Goal: Transaction & Acquisition: Purchase product/service

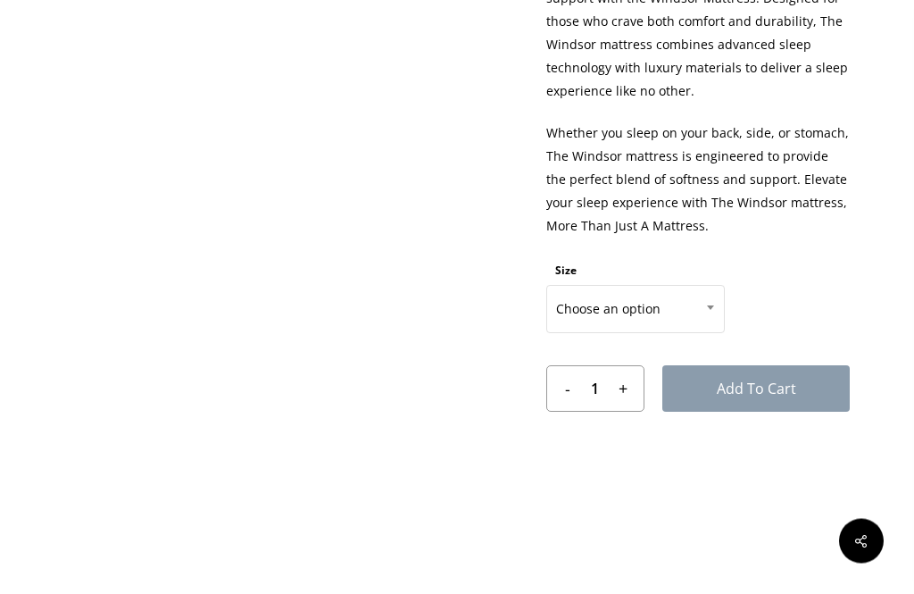
scroll to position [877, 0]
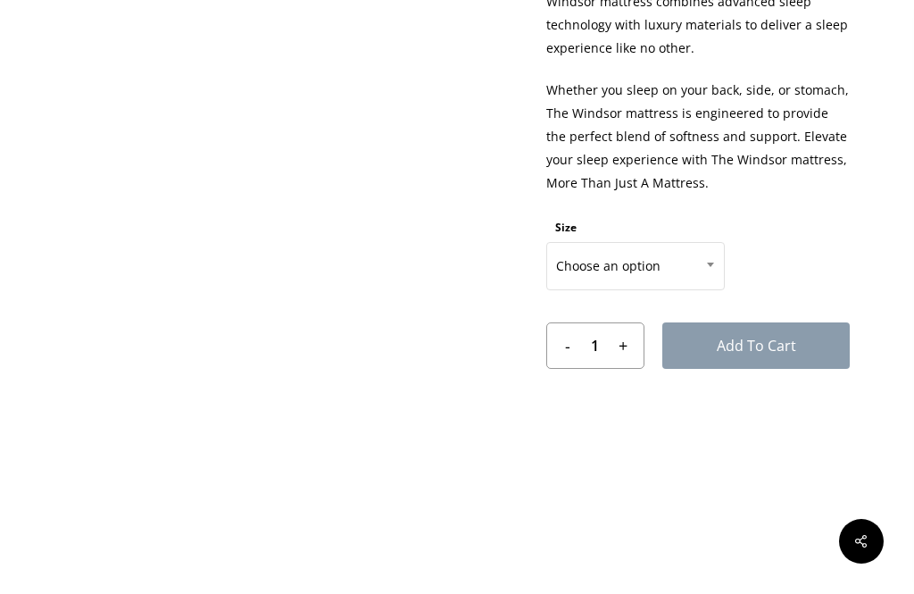
click at [710, 254] on span at bounding box center [710, 264] width 27 height 45
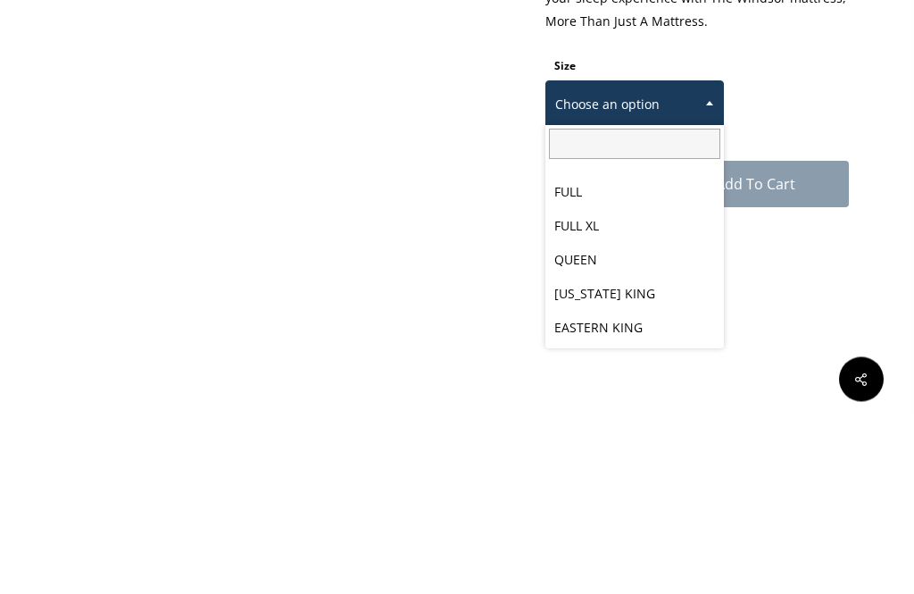
scroll to position [93, 0]
select select "QUEEN"
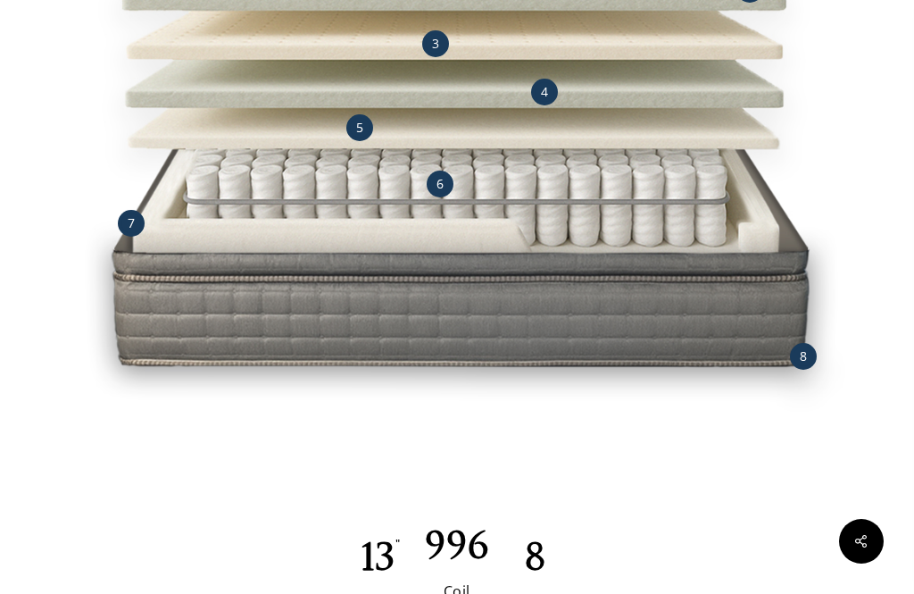
scroll to position [2020, 0]
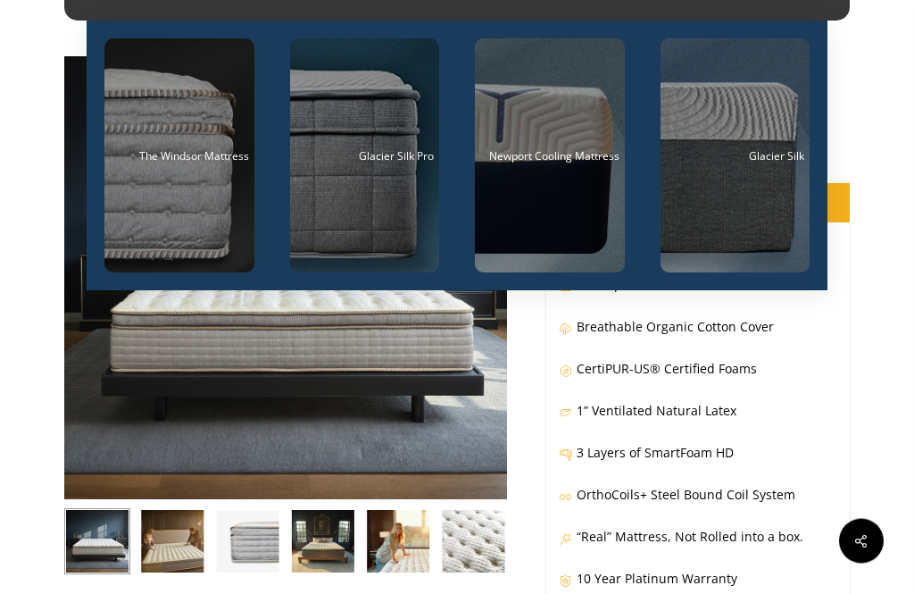
scroll to position [71, 0]
click at [124, 161] on div "The Windsor Mattress" at bounding box center [179, 156] width 139 height 12
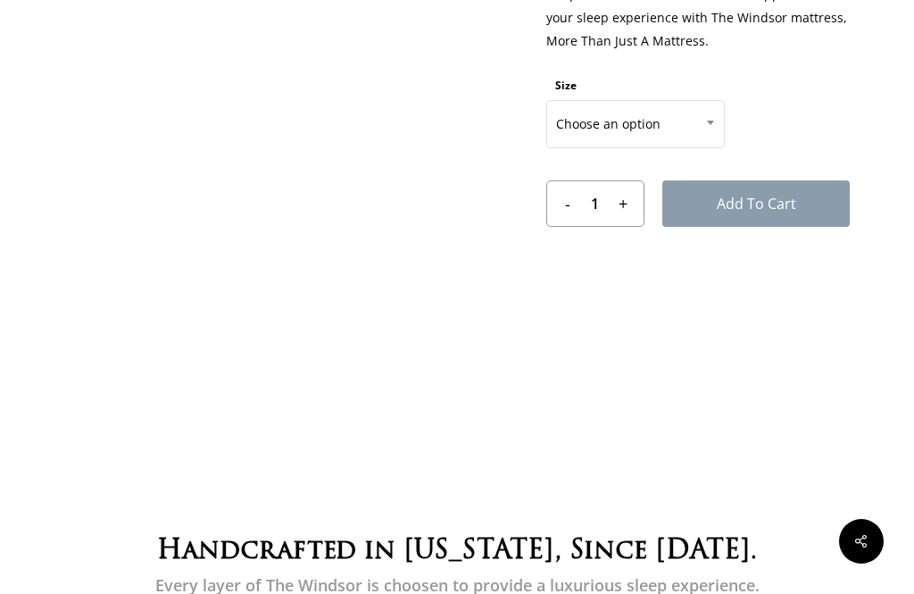
scroll to position [1015, 0]
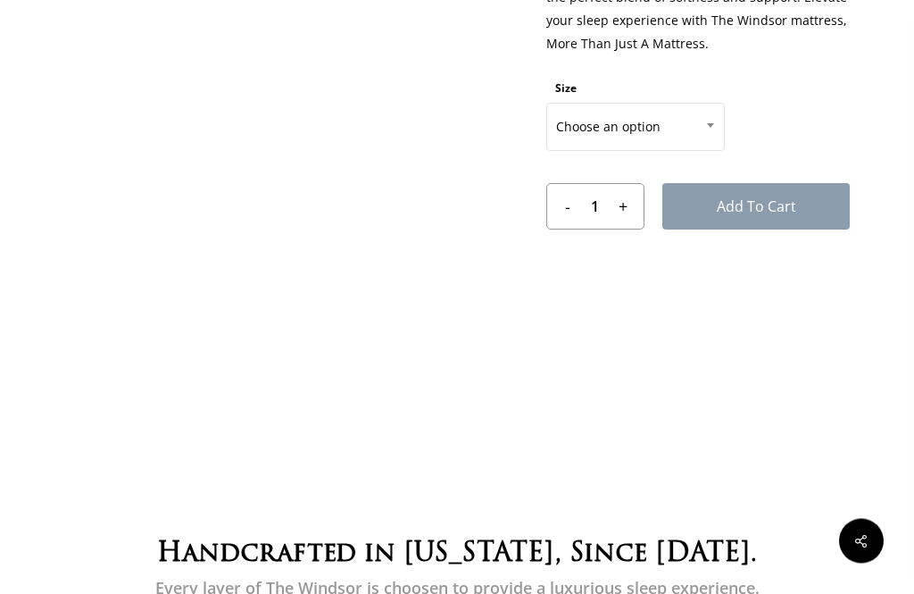
click at [718, 118] on span at bounding box center [710, 126] width 27 height 45
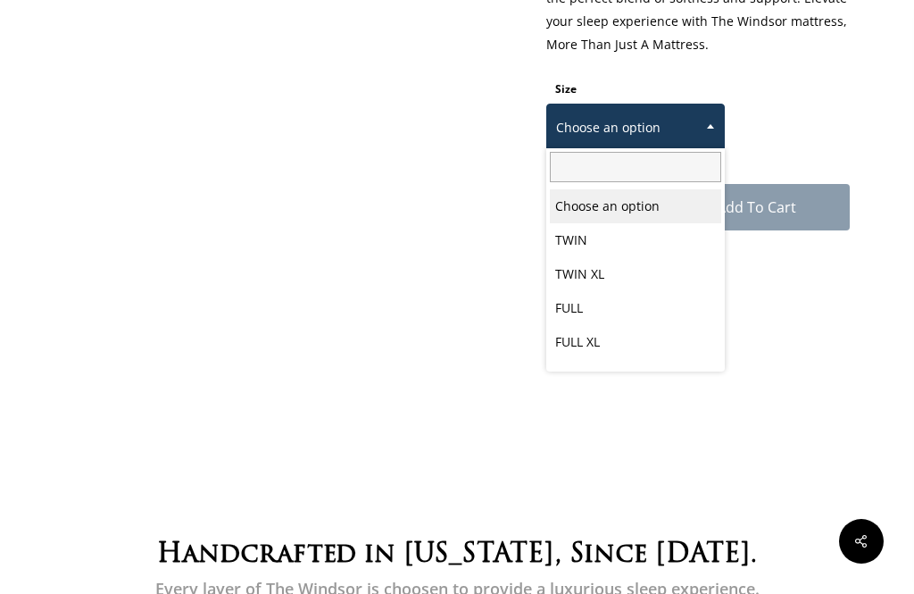
click at [721, 122] on span at bounding box center [710, 126] width 27 height 45
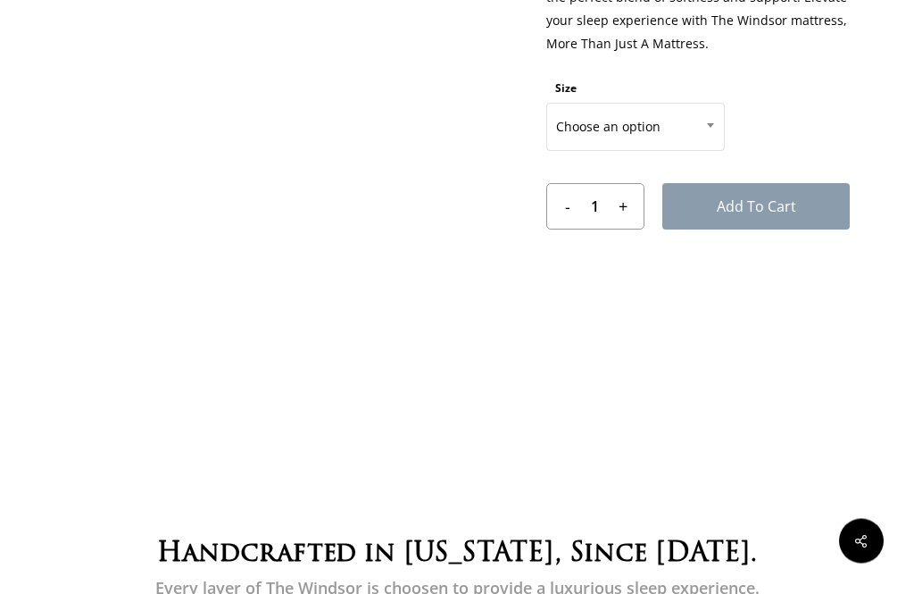
click at [713, 132] on span at bounding box center [710, 126] width 27 height 45
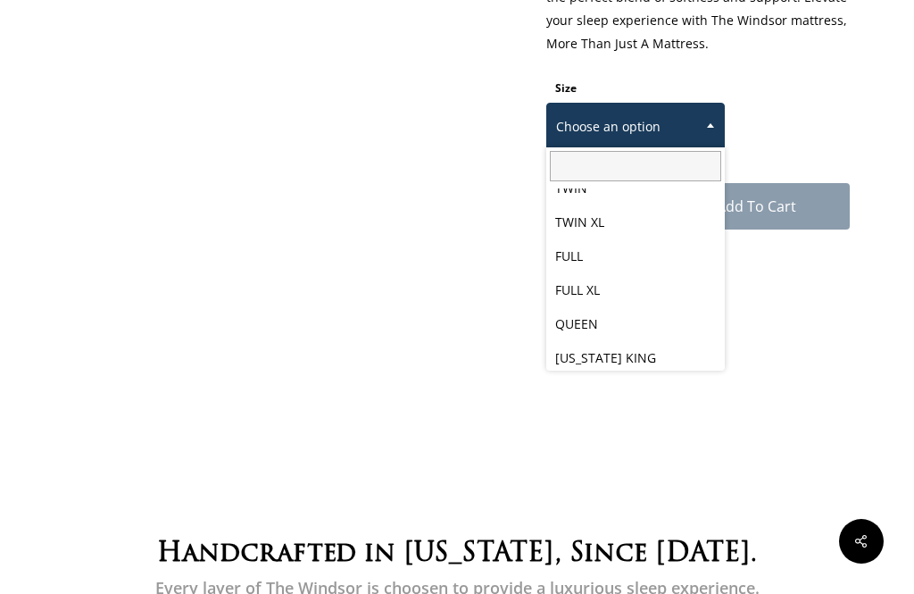
scroll to position [53, 0]
select select "QUEEN"
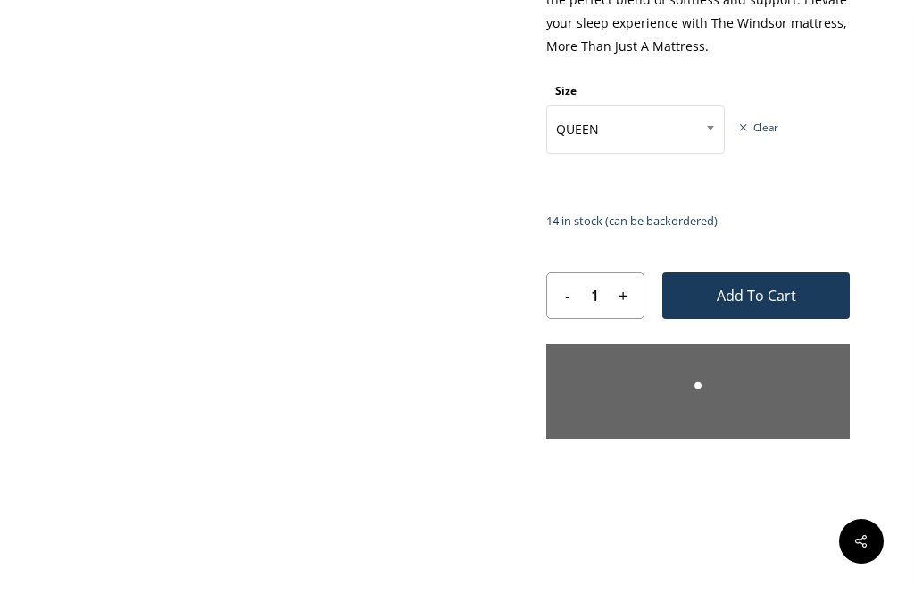
click at [581, 317] on input "1" at bounding box center [596, 295] width 34 height 45
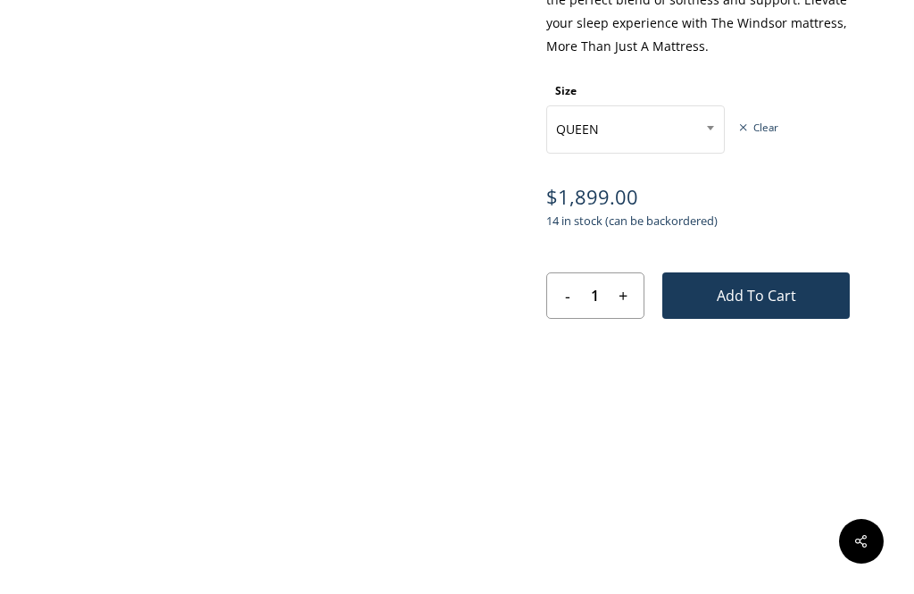
scroll to position [1015, 1]
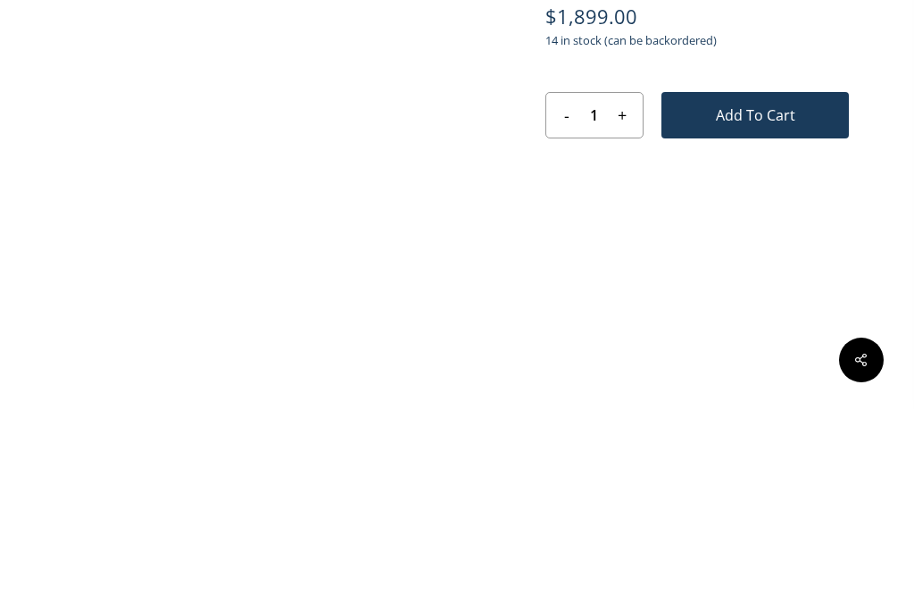
click at [755, 273] on button "Add to cart" at bounding box center [756, 296] width 188 height 46
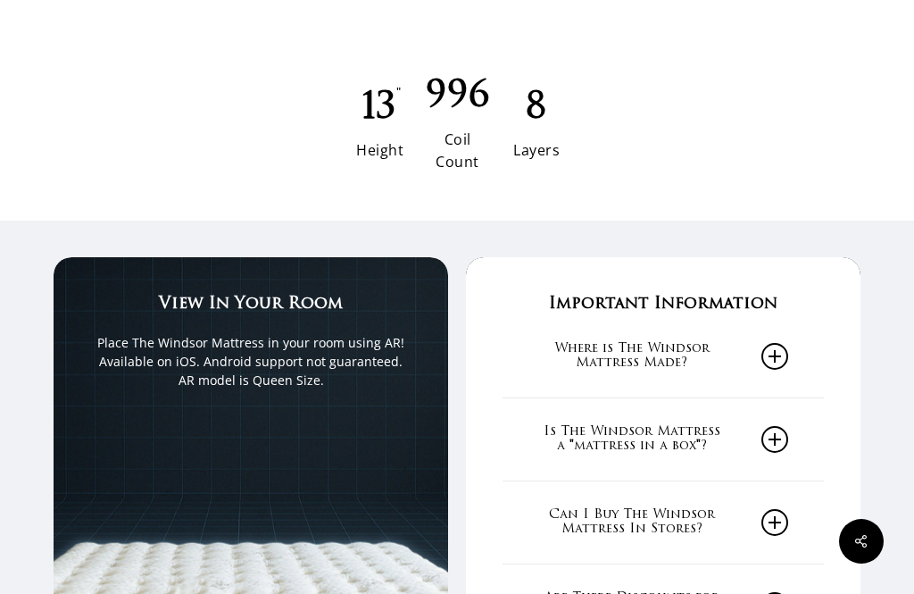
scroll to position [2475, 0]
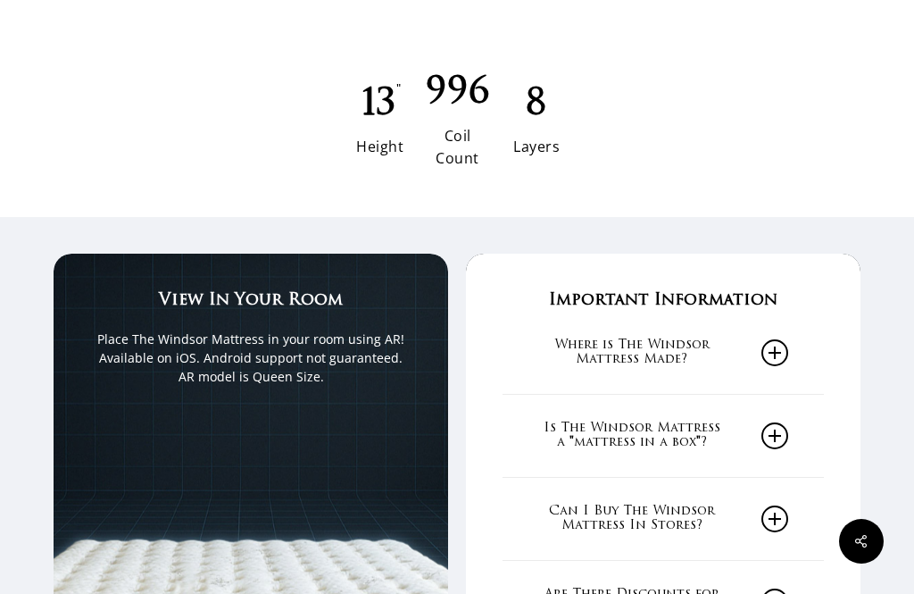
click at [681, 478] on link "Can I Buy The Windsor Mattress In Stores?" at bounding box center [663, 519] width 250 height 82
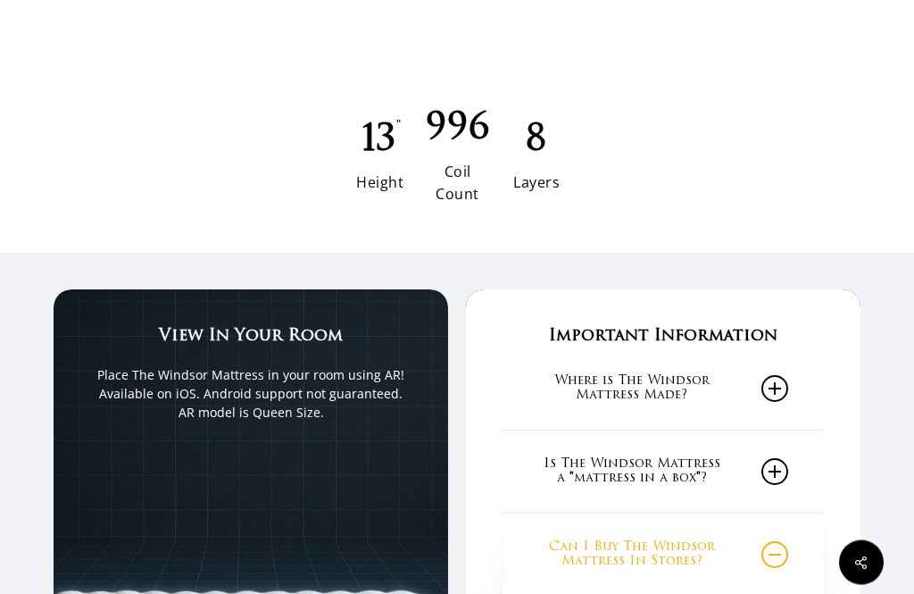
scroll to position [2231, 0]
